Goal: Complete application form

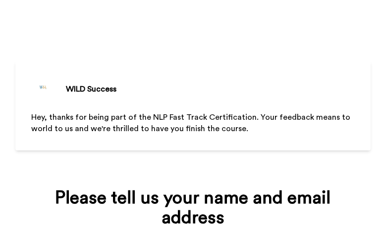
scroll to position [125, 0]
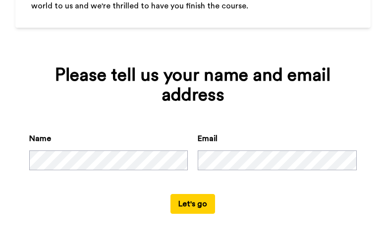
click at [204, 204] on button "Let's go" at bounding box center [193, 204] width 45 height 20
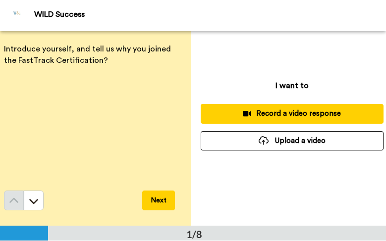
scroll to position [27, 9]
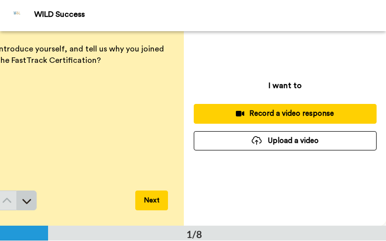
click at [34, 199] on button at bounding box center [27, 201] width 20 height 20
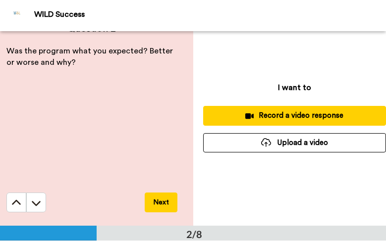
scroll to position [23, 0]
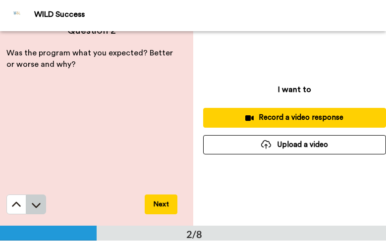
click at [37, 210] on button at bounding box center [36, 205] width 20 height 20
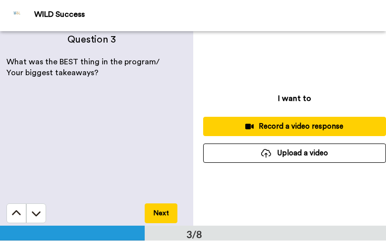
scroll to position [27, 0]
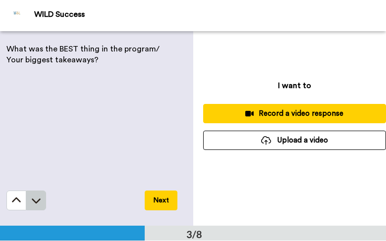
click at [39, 202] on icon at bounding box center [36, 201] width 10 height 10
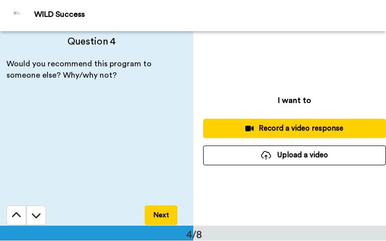
scroll to position [19, 0]
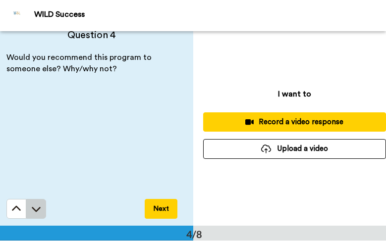
click at [37, 211] on icon at bounding box center [36, 209] width 9 height 5
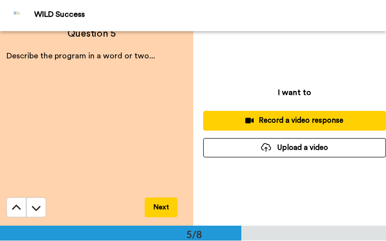
scroll to position [27, 0]
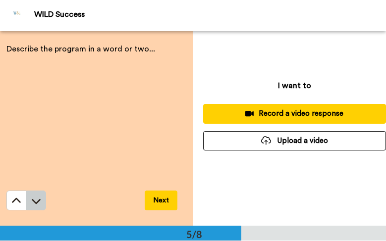
click at [39, 202] on icon at bounding box center [36, 201] width 10 height 10
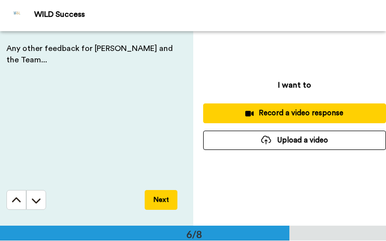
click at [40, 209] on button at bounding box center [36, 200] width 20 height 20
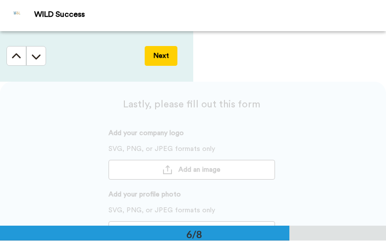
click at [38, 200] on div "Add your company logo SVG, PNG, or JPEG formats only Add an image Add your prof…" at bounding box center [192, 189] width 352 height 123
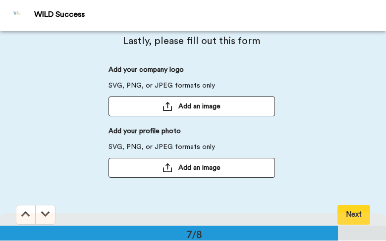
scroll to position [1184, 0]
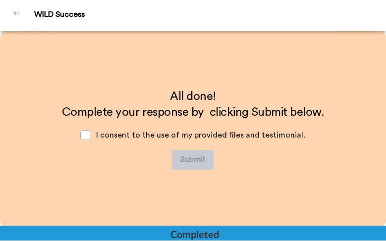
scroll to position [1367, 0]
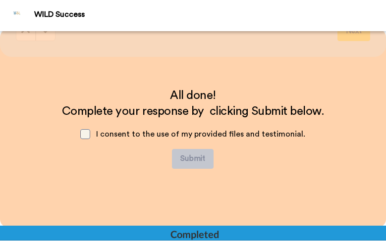
click at [90, 138] on span at bounding box center [85, 134] width 10 height 10
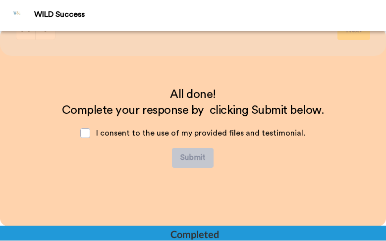
click at [248, 202] on div "All done! Complete your response by clicking Submit below. I consent to the use…" at bounding box center [193, 127] width 386 height 198
click at [90, 131] on span at bounding box center [85, 133] width 10 height 10
click at [190, 236] on div "Completed" at bounding box center [195, 235] width 48 height 14
